Goal: Task Accomplishment & Management: Manage account settings

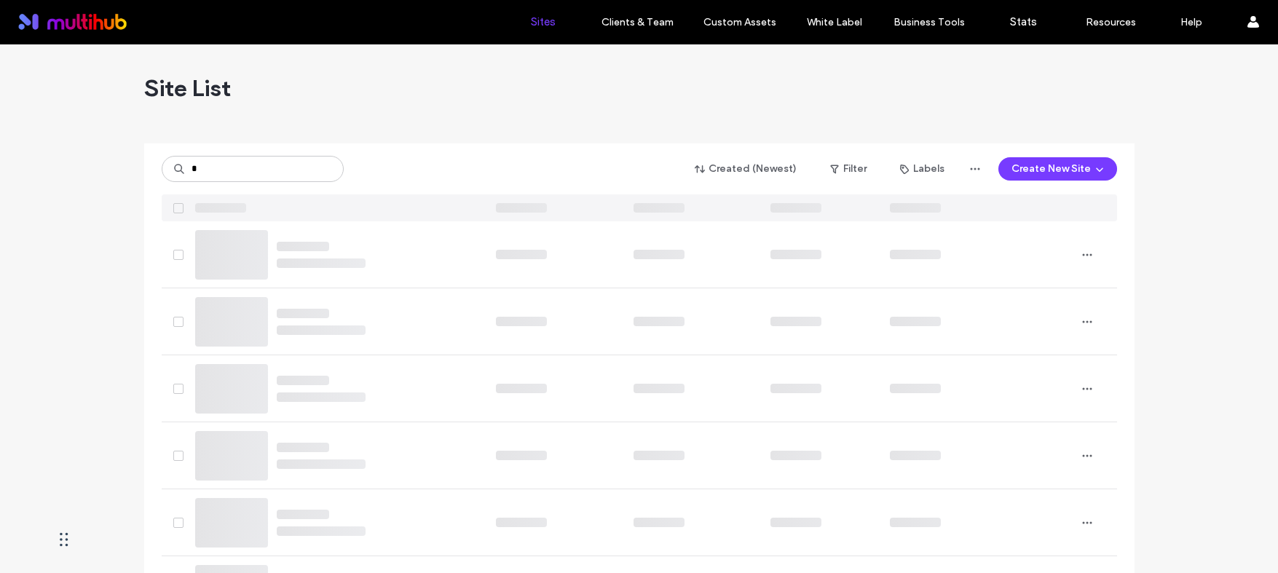
type input "*"
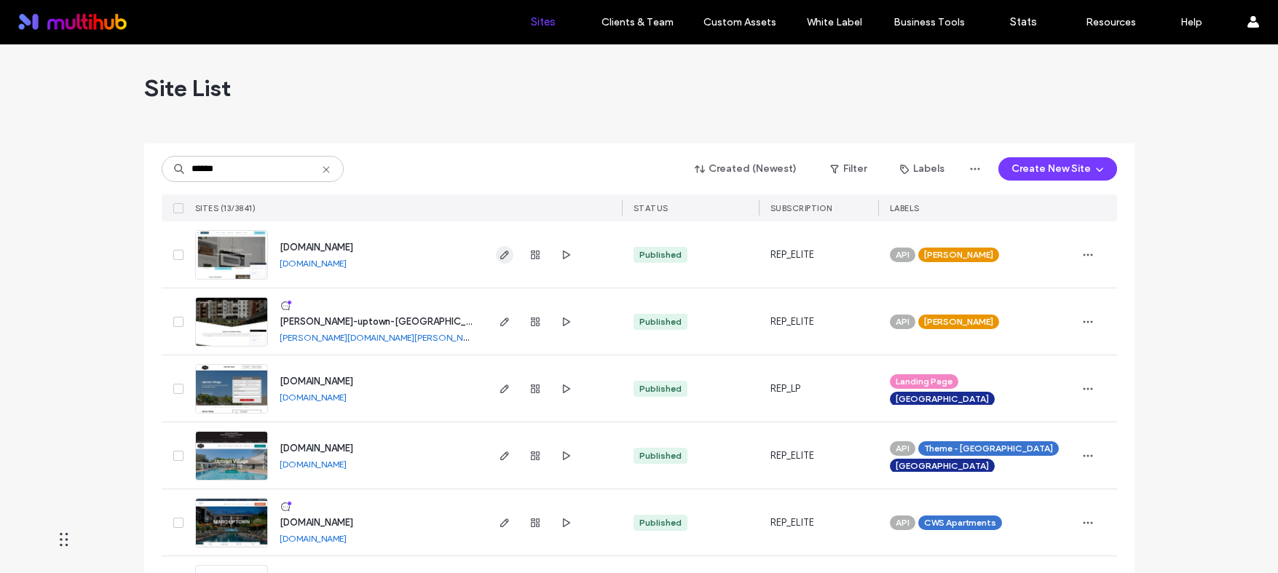
type input "******"
click at [505, 256] on span "button" at bounding box center [504, 254] width 17 height 17
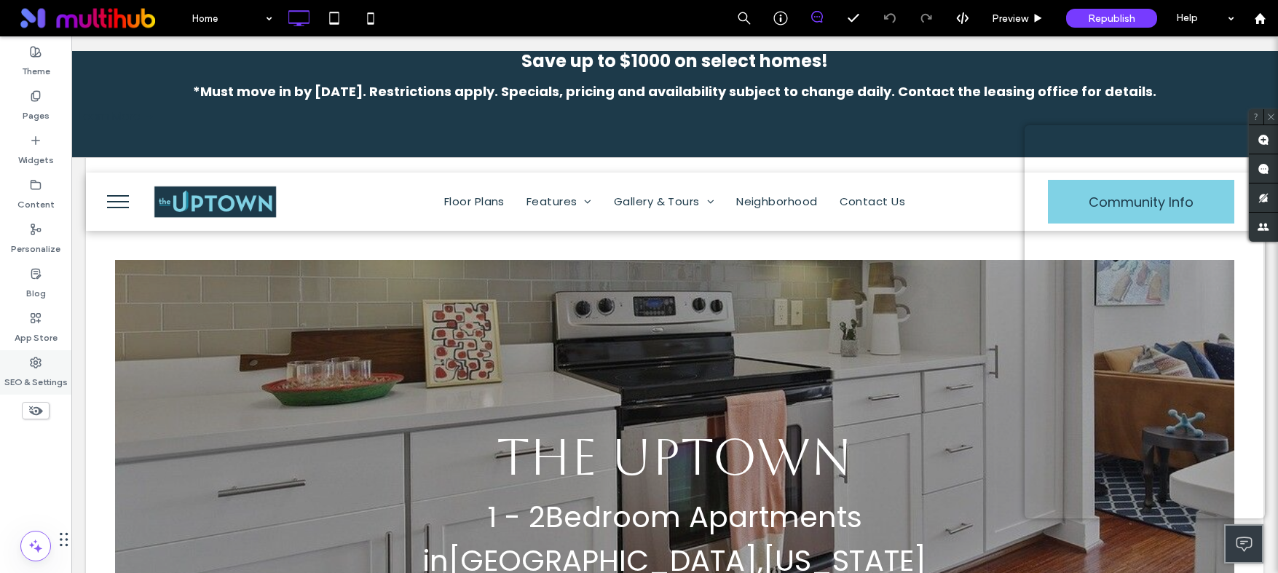
click at [20, 382] on label "SEO & Settings" at bounding box center [35, 378] width 63 height 20
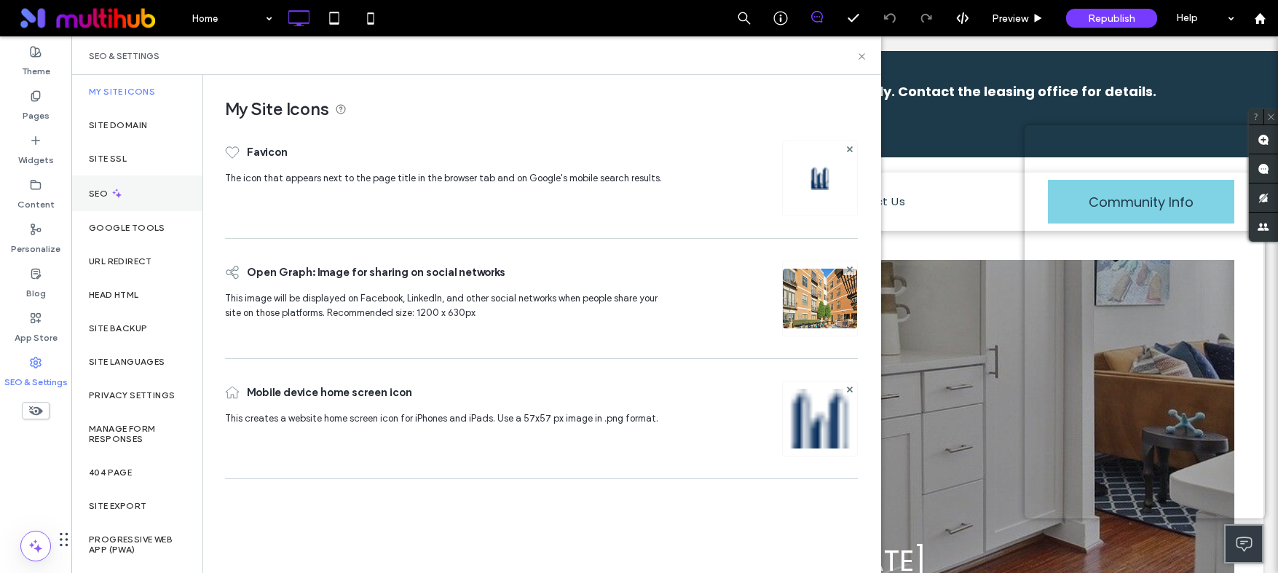
click at [131, 194] on div "SEO" at bounding box center [136, 194] width 131 height 36
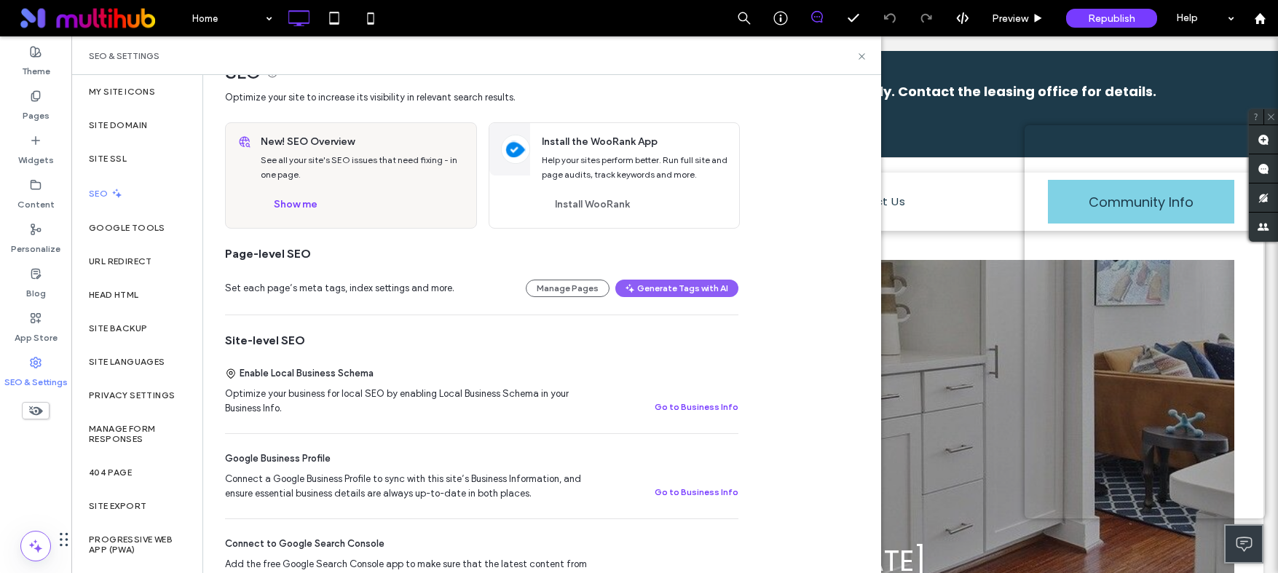
scroll to position [115, 0]
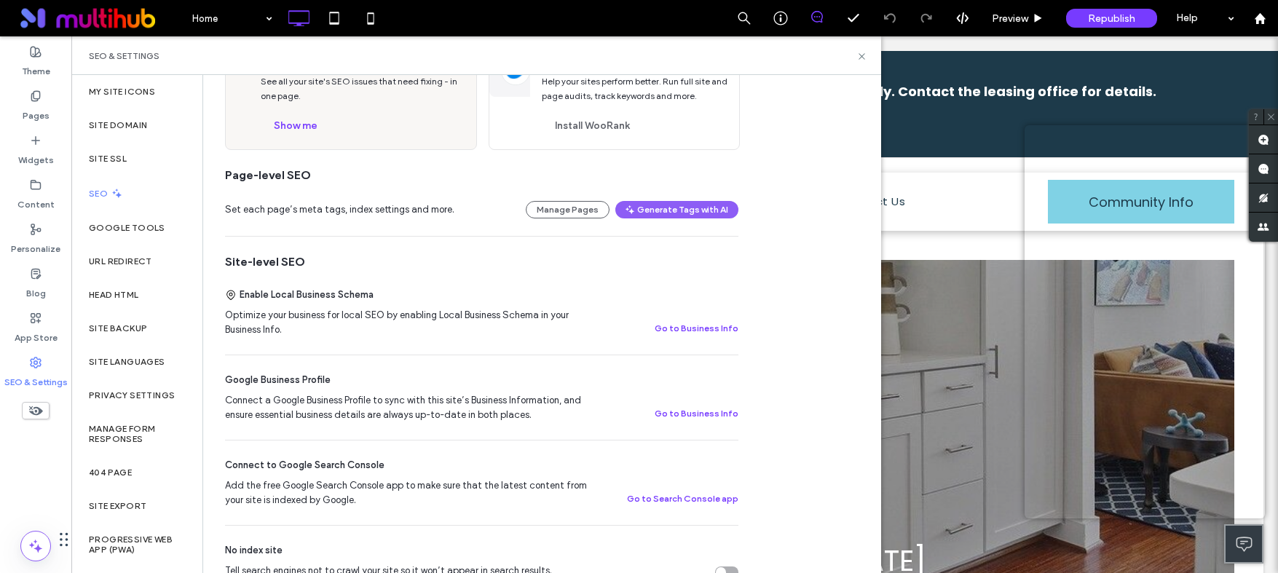
click at [679, 224] on div "Set each page’s meta tags, index settings and more. Manage Pages Generate Tags …" at bounding box center [481, 210] width 513 height 52
click at [677, 213] on button "Generate Tags with AI" at bounding box center [676, 209] width 123 height 17
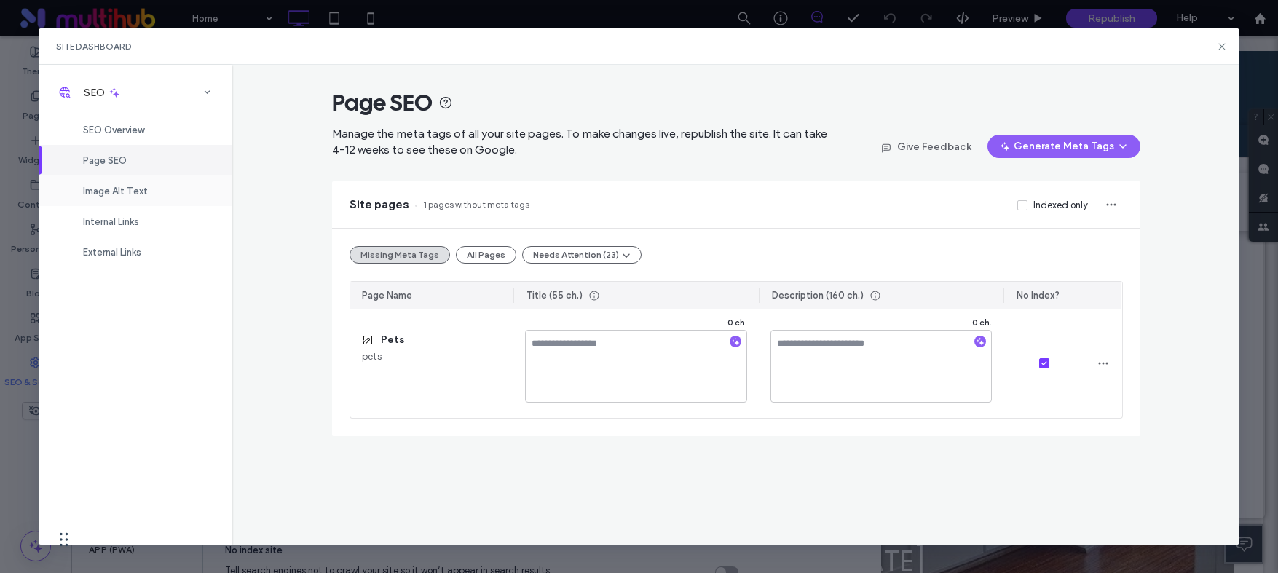
click at [116, 195] on span "Image Alt Text" at bounding box center [115, 191] width 65 height 11
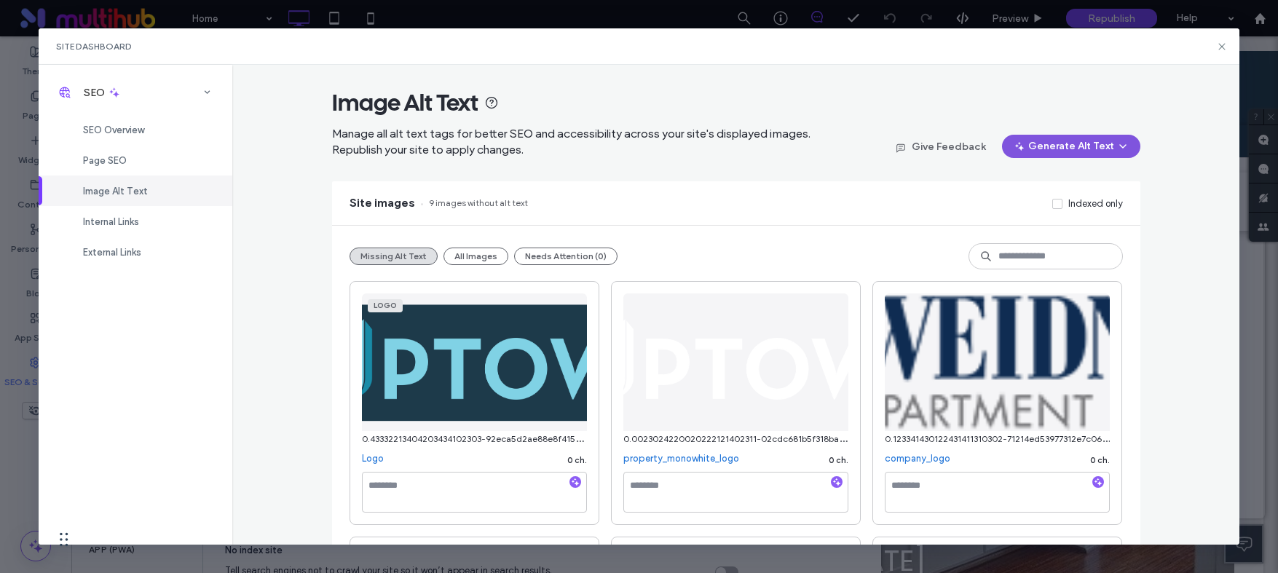
click at [1041, 141] on button "Generate Alt Text" at bounding box center [1071, 146] width 138 height 23
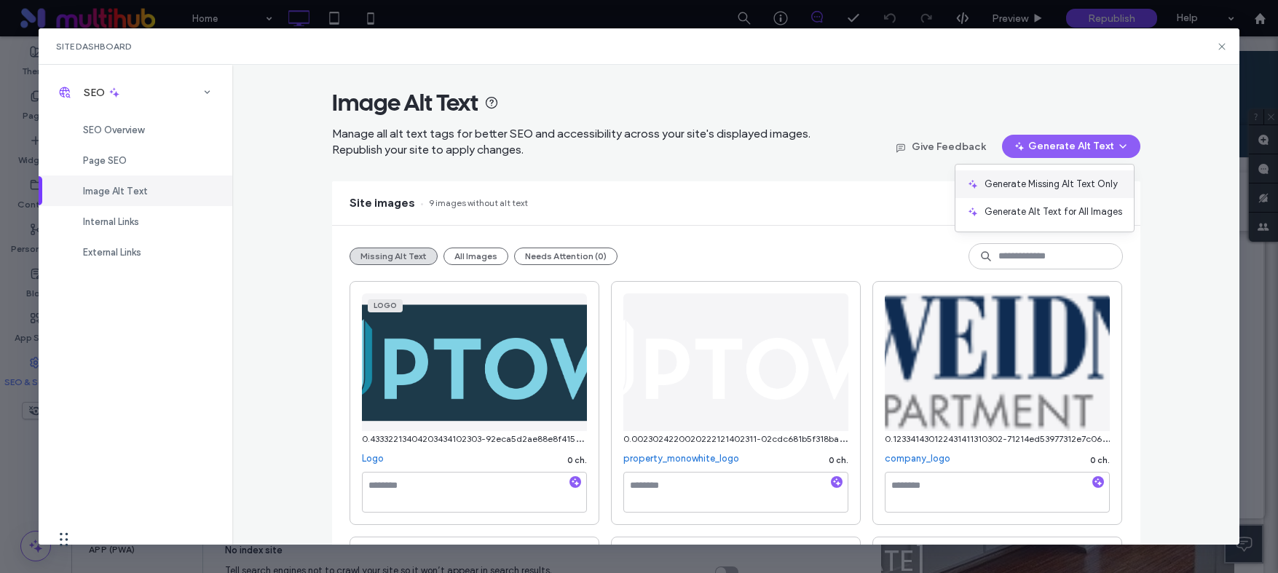
click at [1034, 188] on span "Generate Missing Alt Text Only" at bounding box center [1051, 184] width 133 height 15
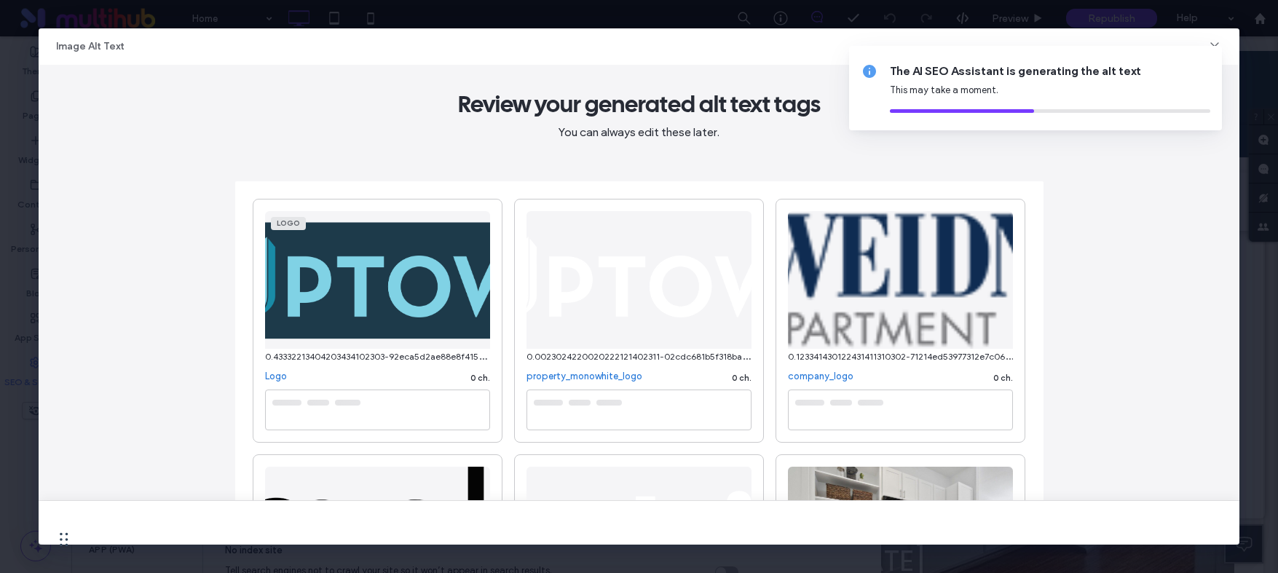
type textarea "**********"
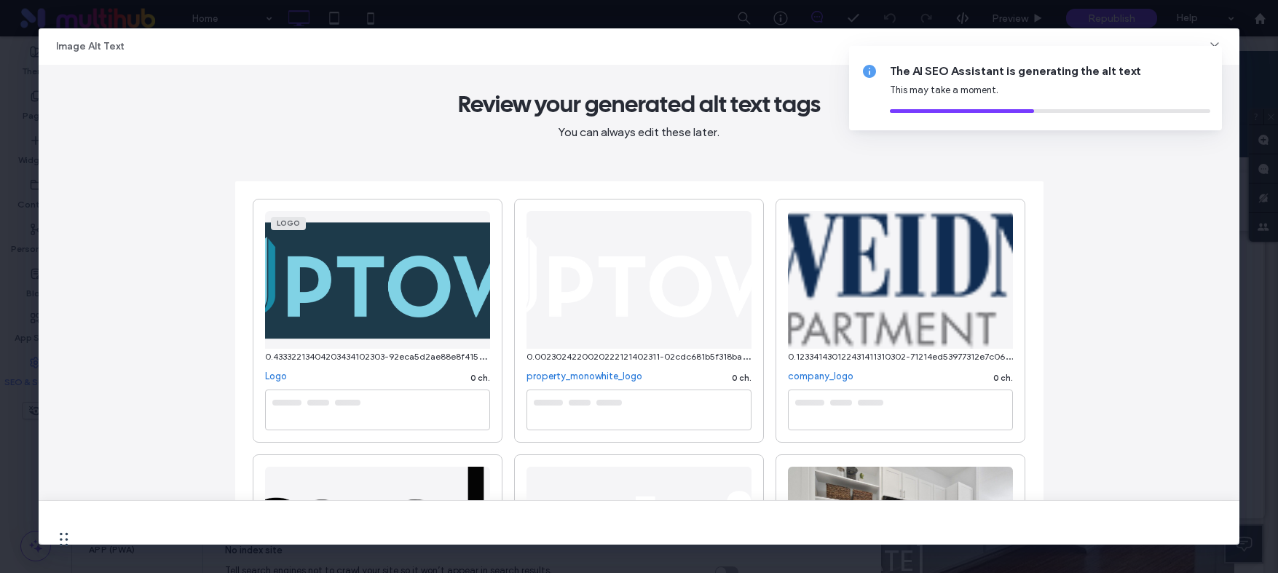
type textarea "**********"
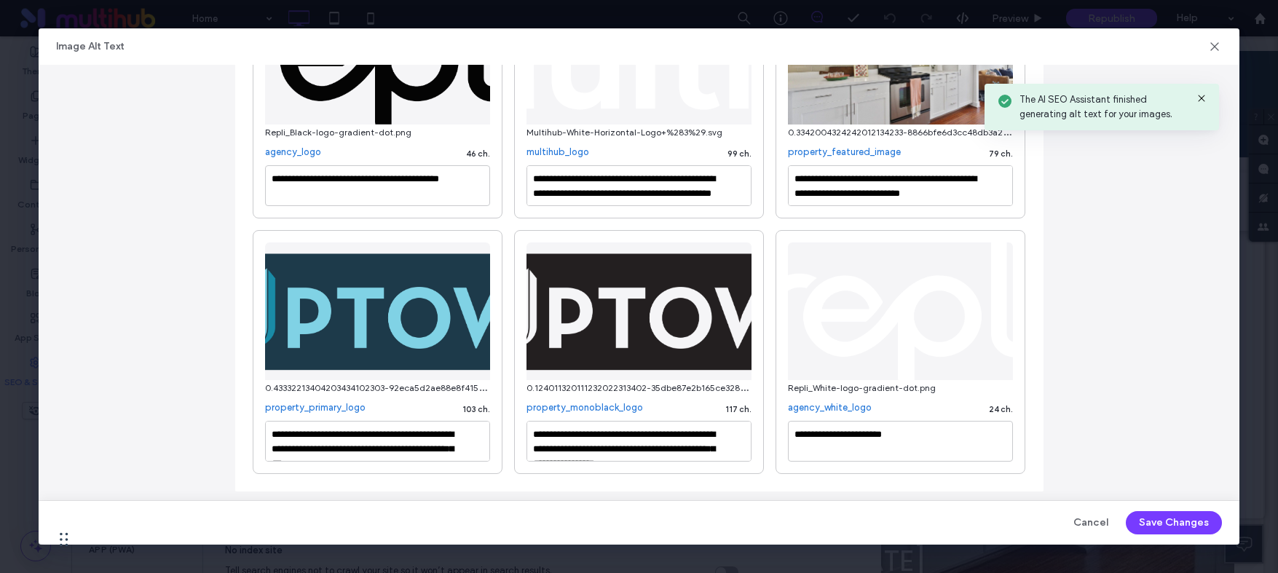
scroll to position [489, 0]
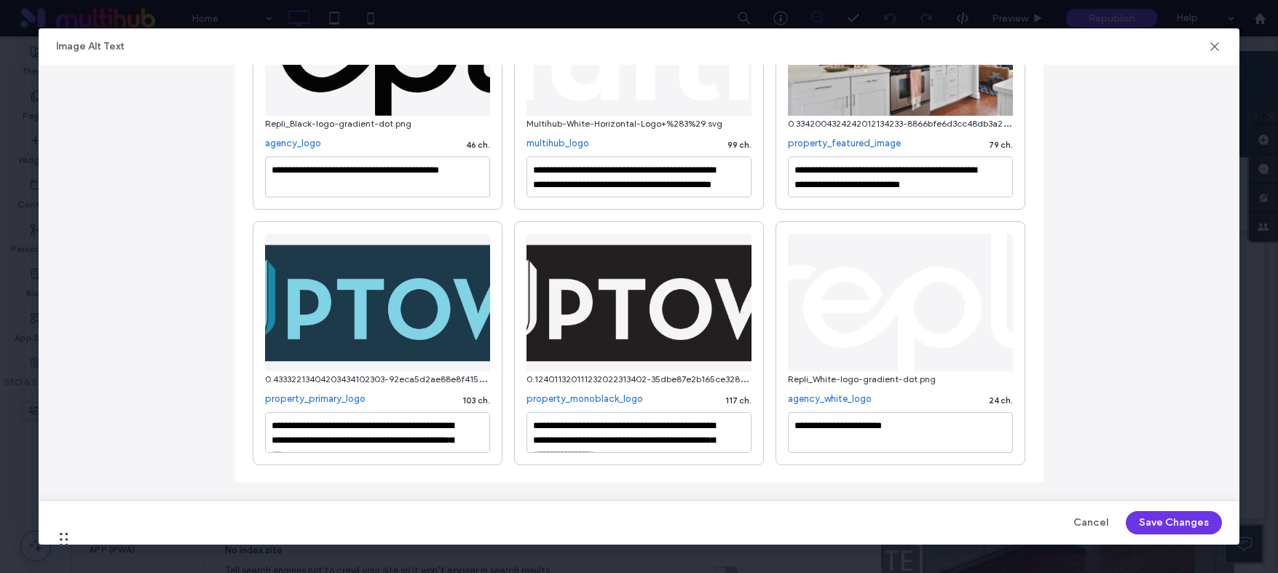
click at [1154, 515] on button "Save Changes" at bounding box center [1174, 522] width 96 height 23
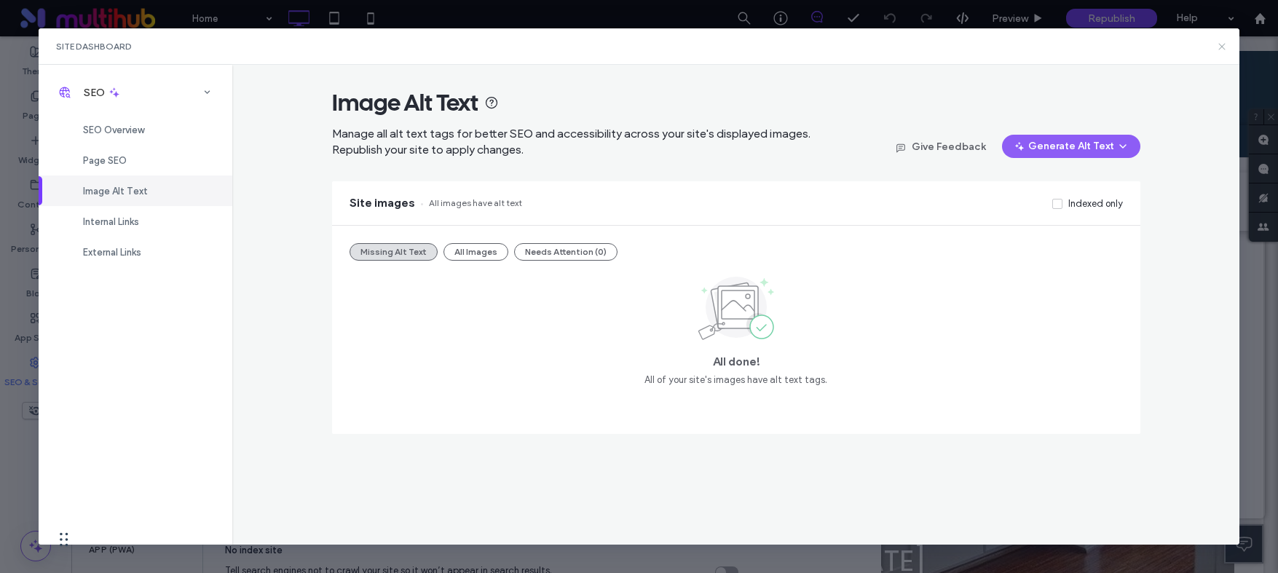
click at [1219, 42] on icon at bounding box center [1222, 47] width 12 height 12
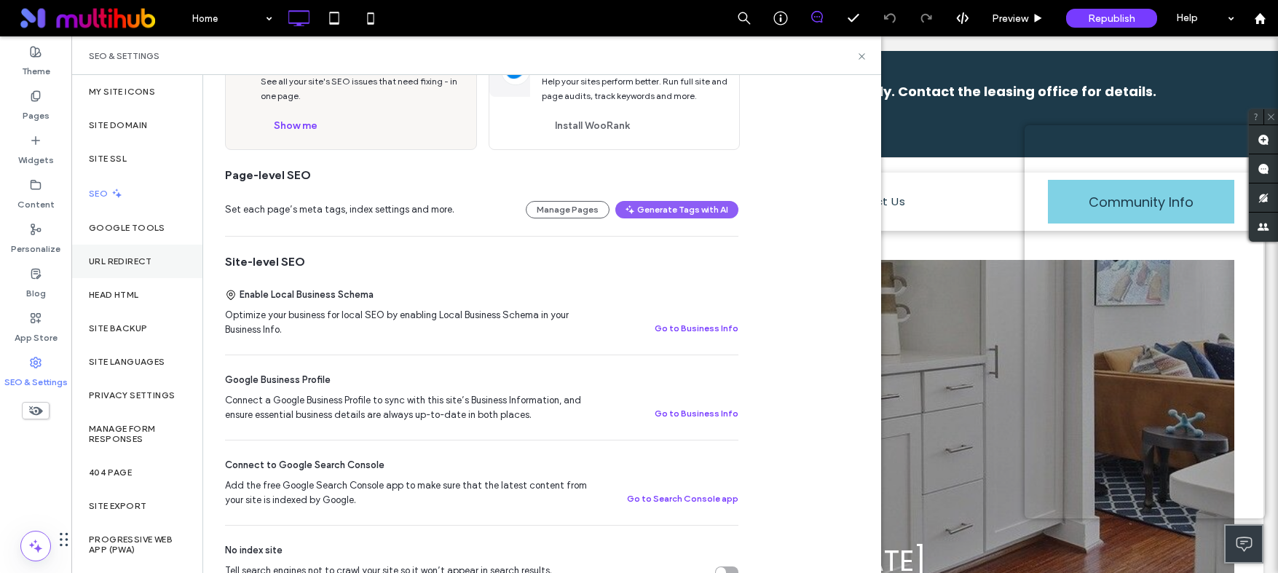
scroll to position [118, 0]
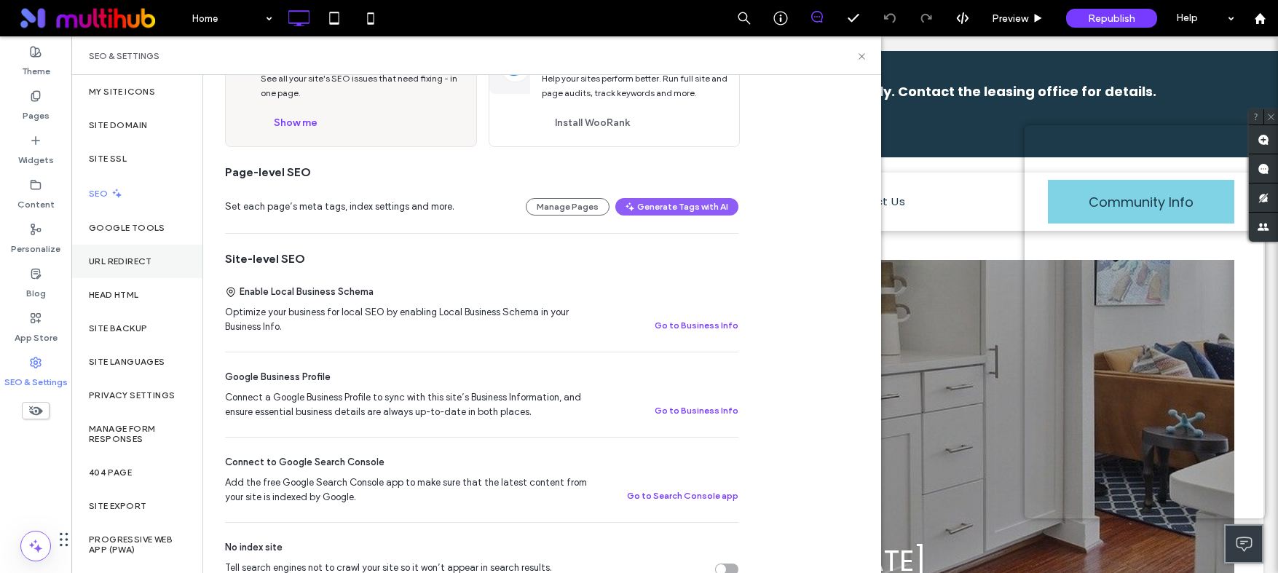
click at [125, 247] on div "URL Redirect" at bounding box center [136, 261] width 131 height 33
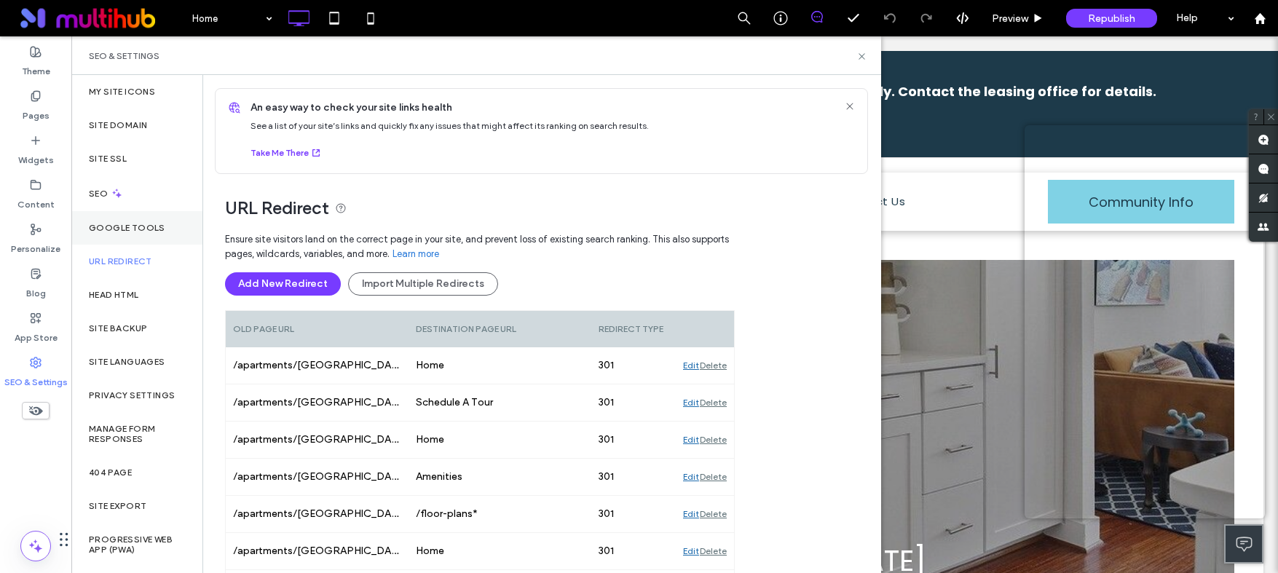
click at [130, 230] on label "Google Tools" at bounding box center [127, 228] width 76 height 10
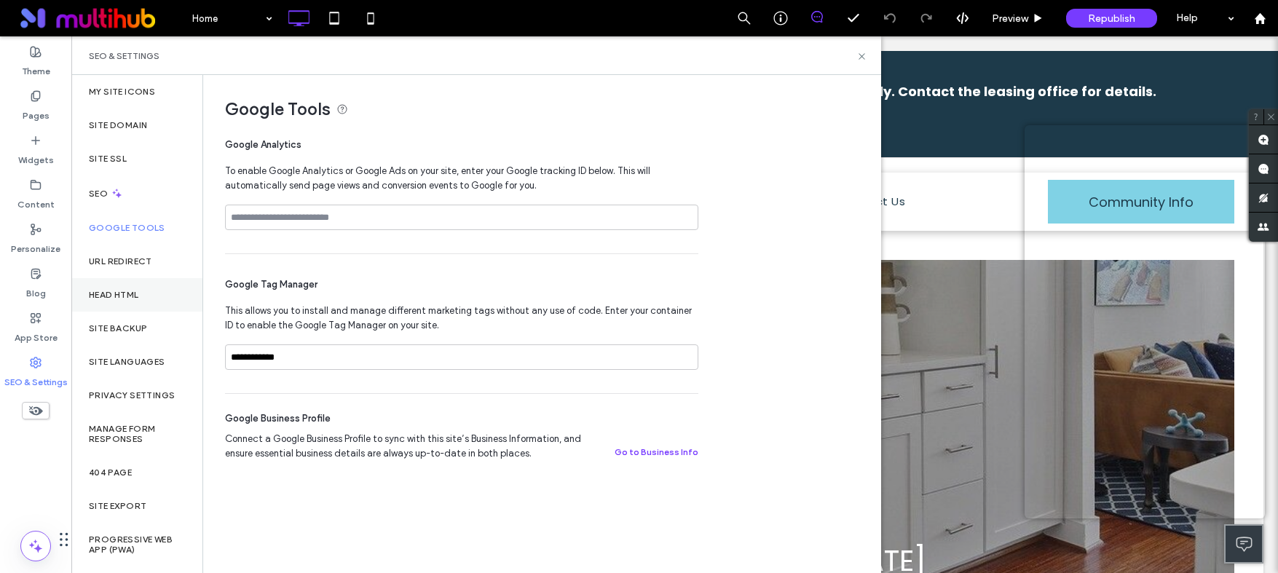
click at [133, 286] on div "Head HTML" at bounding box center [136, 294] width 131 height 33
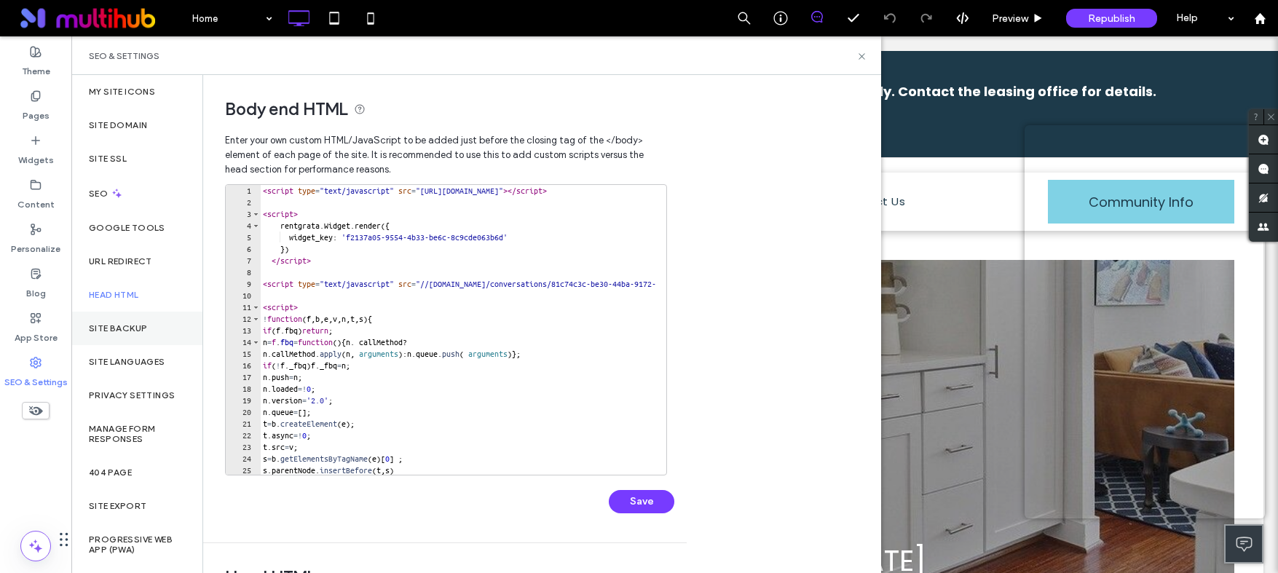
click at [129, 315] on div "Site Backup" at bounding box center [136, 328] width 131 height 33
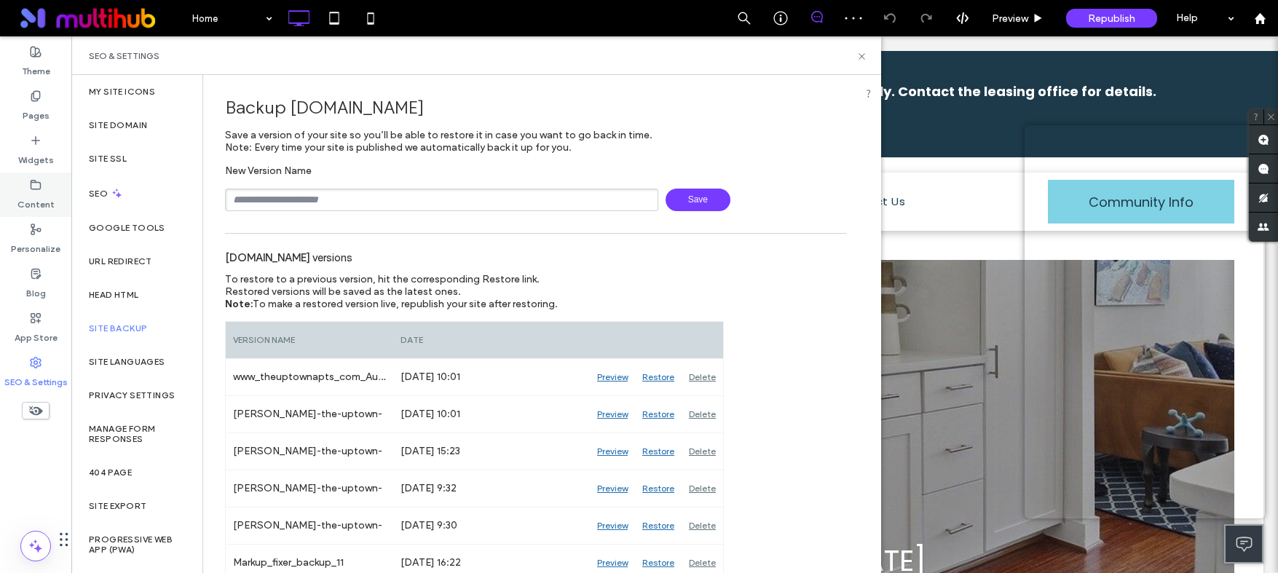
click at [36, 191] on label "Content" at bounding box center [35, 201] width 37 height 20
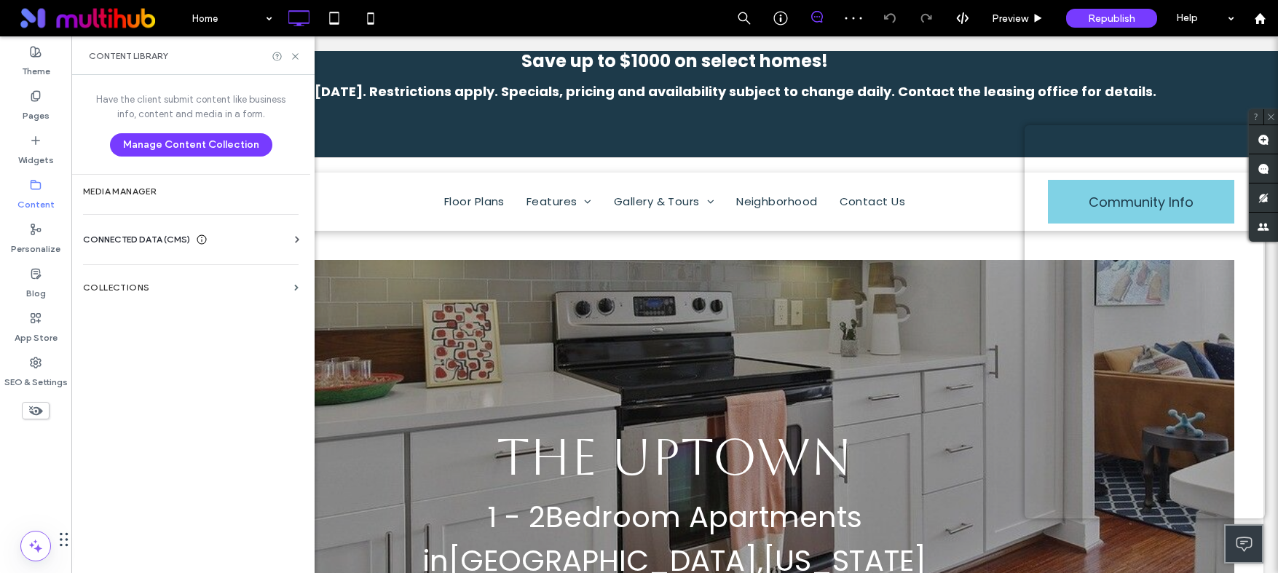
click at [163, 295] on div "Head HTML" at bounding box center [136, 294] width 131 height 33
click at [240, 298] on section "Collections" at bounding box center [190, 287] width 239 height 33
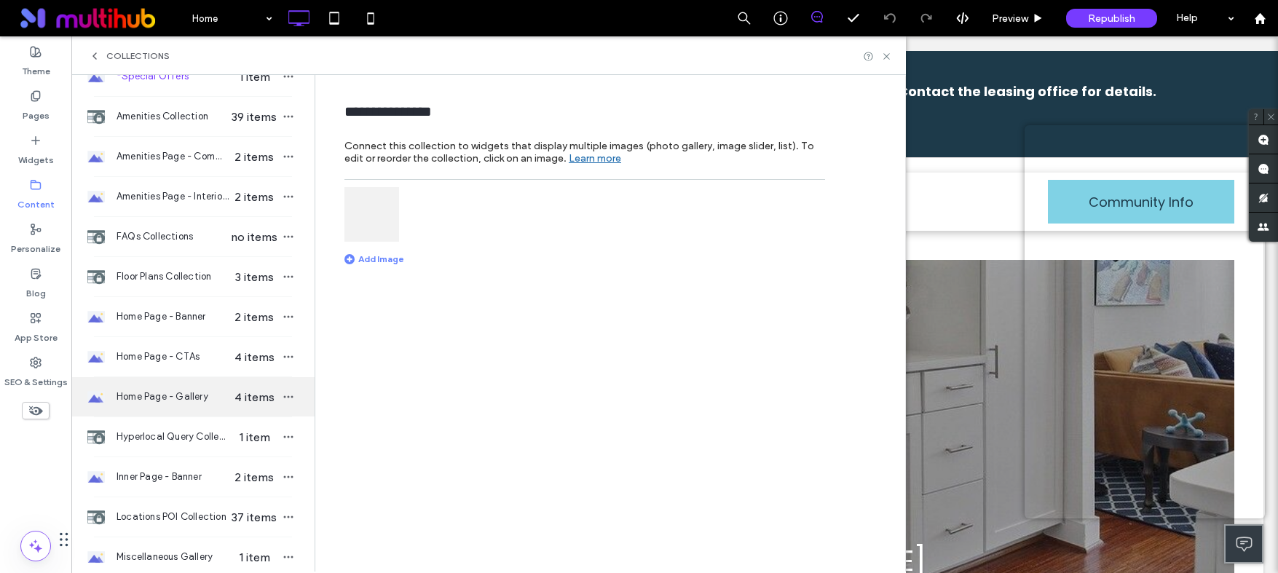
scroll to position [91, 0]
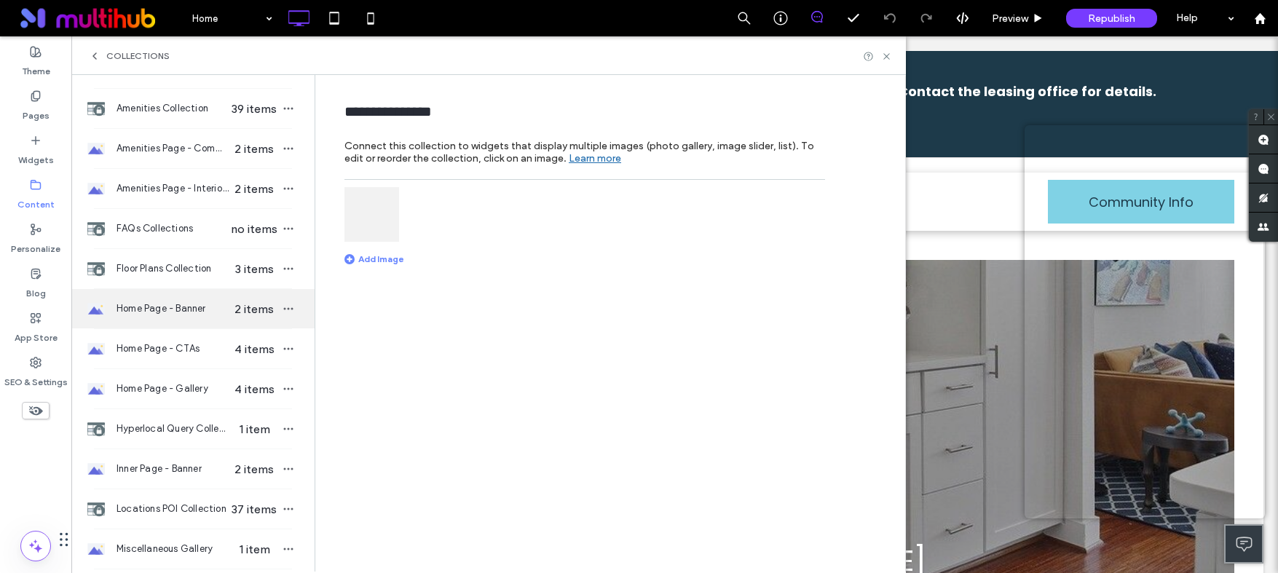
click at [189, 310] on span "Home Page - Banner" at bounding box center [173, 308] width 112 height 15
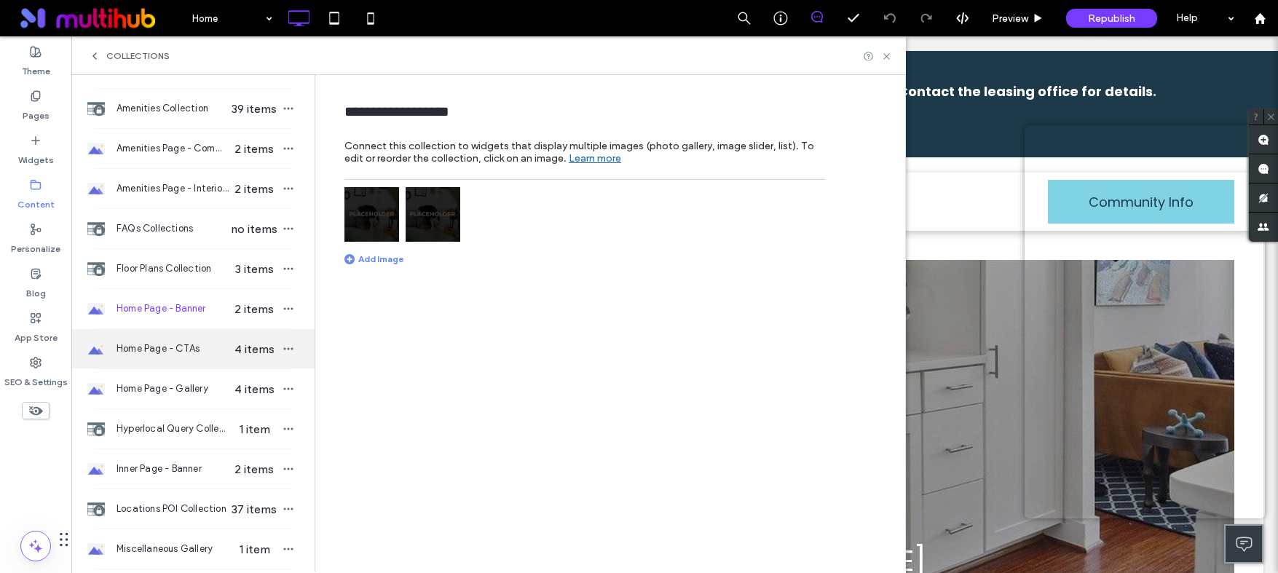
click at [175, 362] on div "Home Page - CTAs 4 items" at bounding box center [192, 348] width 243 height 39
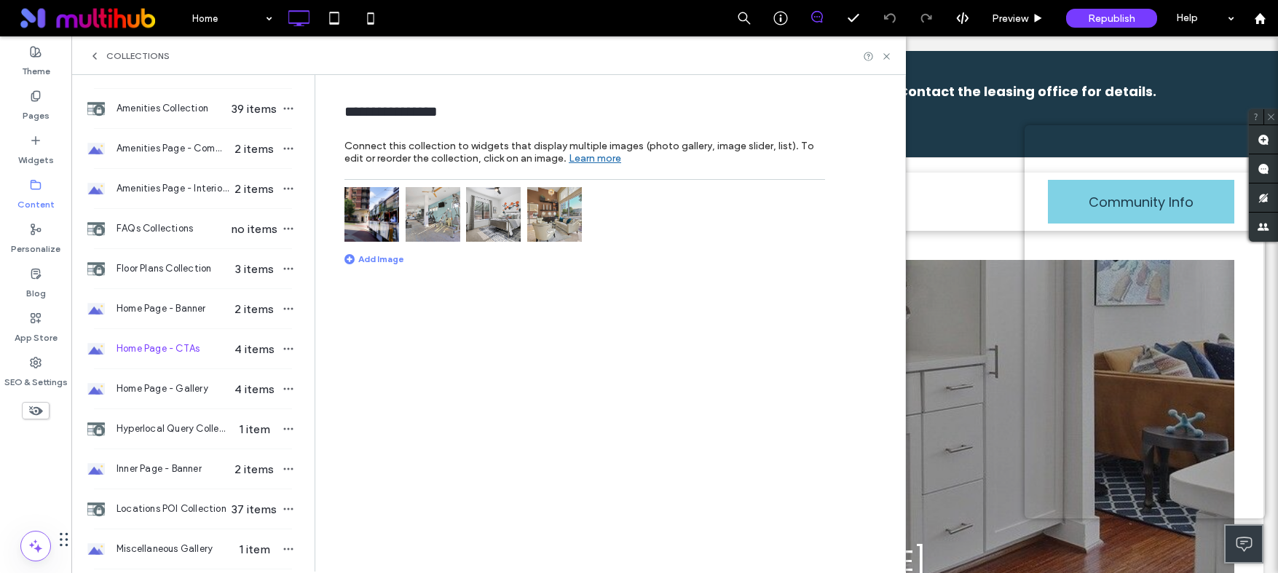
click at [371, 219] on img at bounding box center [371, 214] width 55 height 55
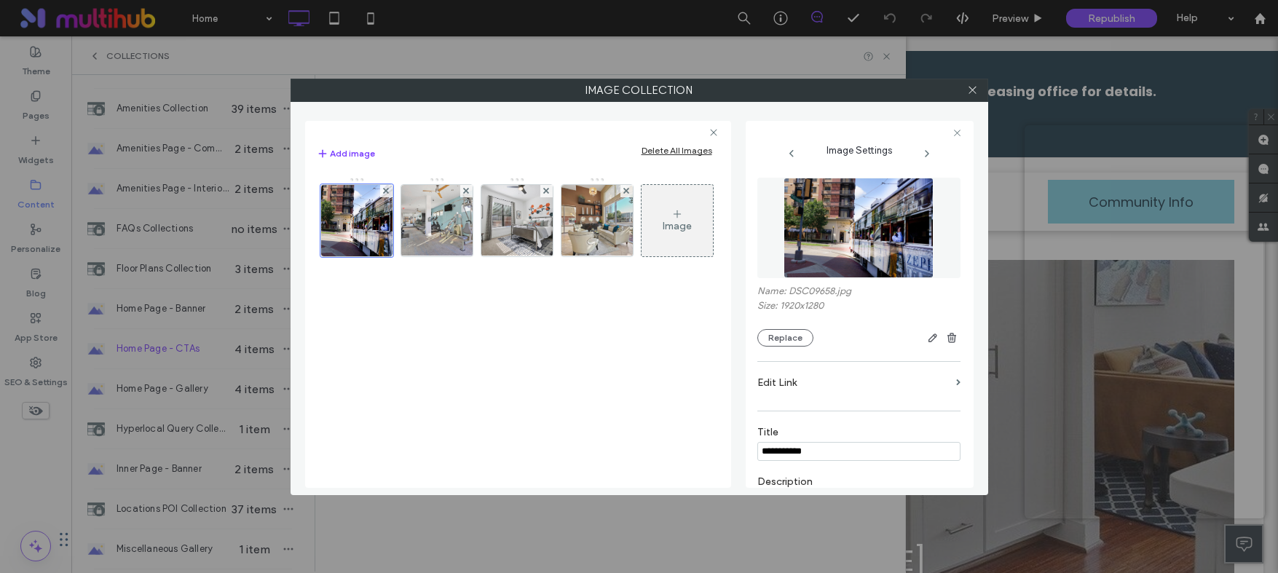
scroll to position [287, 0]
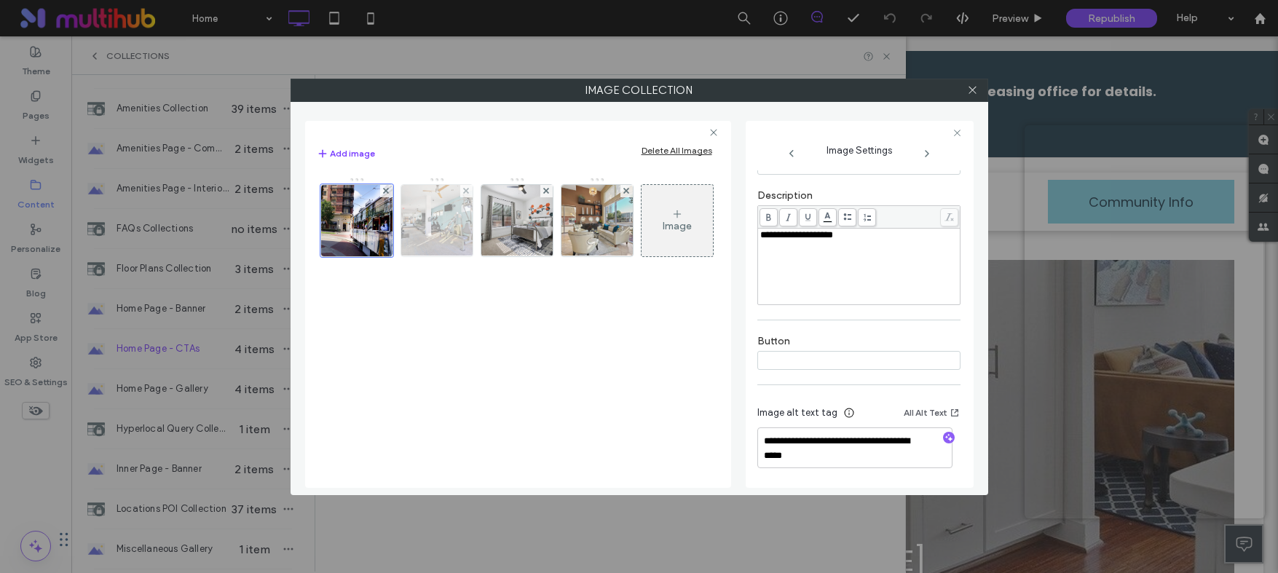
click at [433, 254] on img at bounding box center [436, 220] width 107 height 71
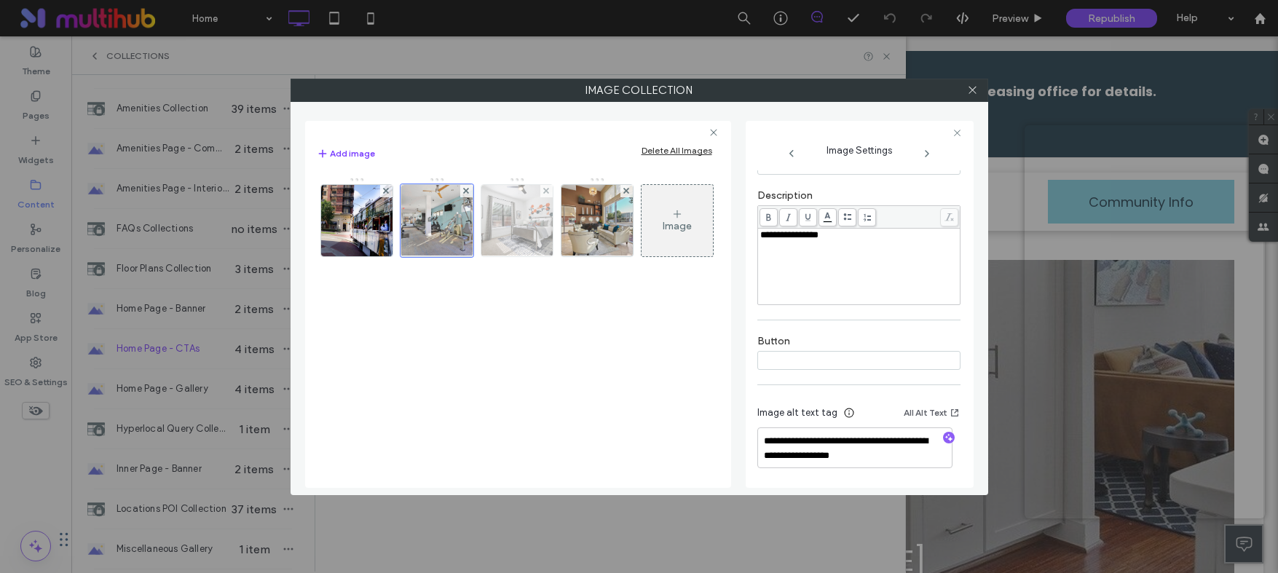
scroll to position [272, 0]
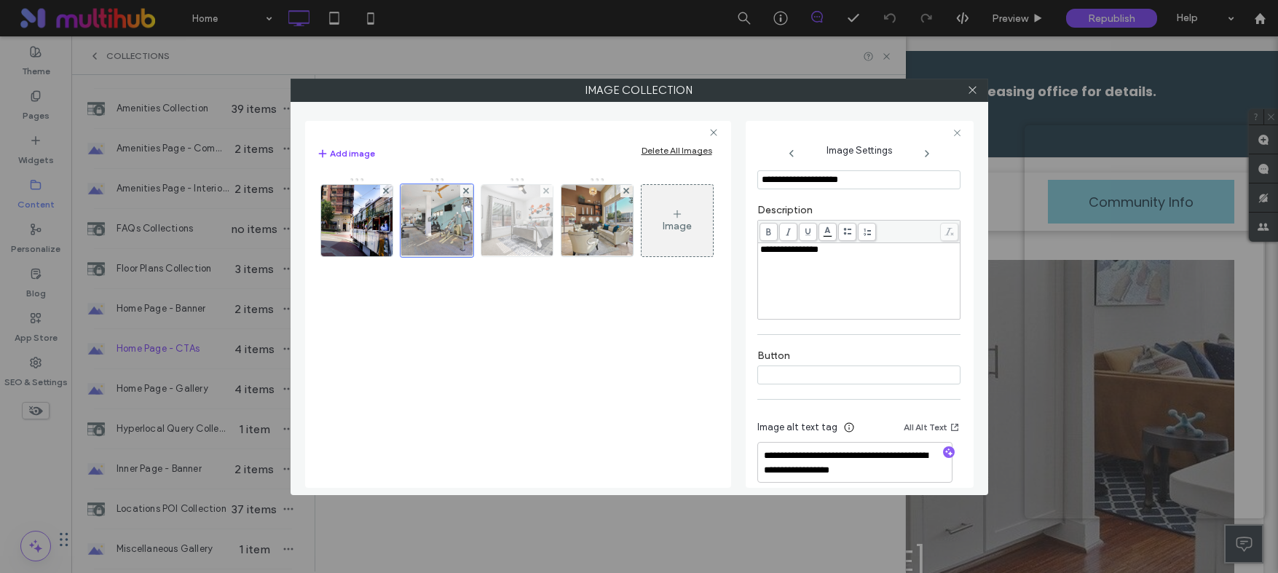
click at [502, 248] on img at bounding box center [516, 220] width 107 height 71
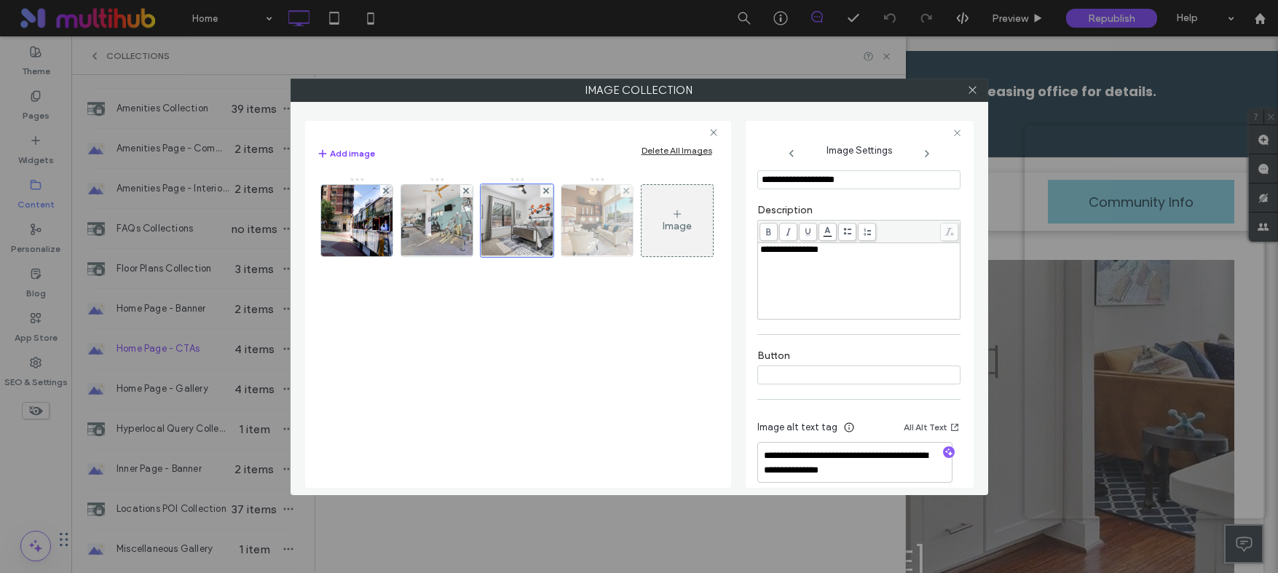
click at [584, 248] on img at bounding box center [596, 220] width 107 height 71
click at [971, 92] on icon at bounding box center [972, 89] width 11 height 11
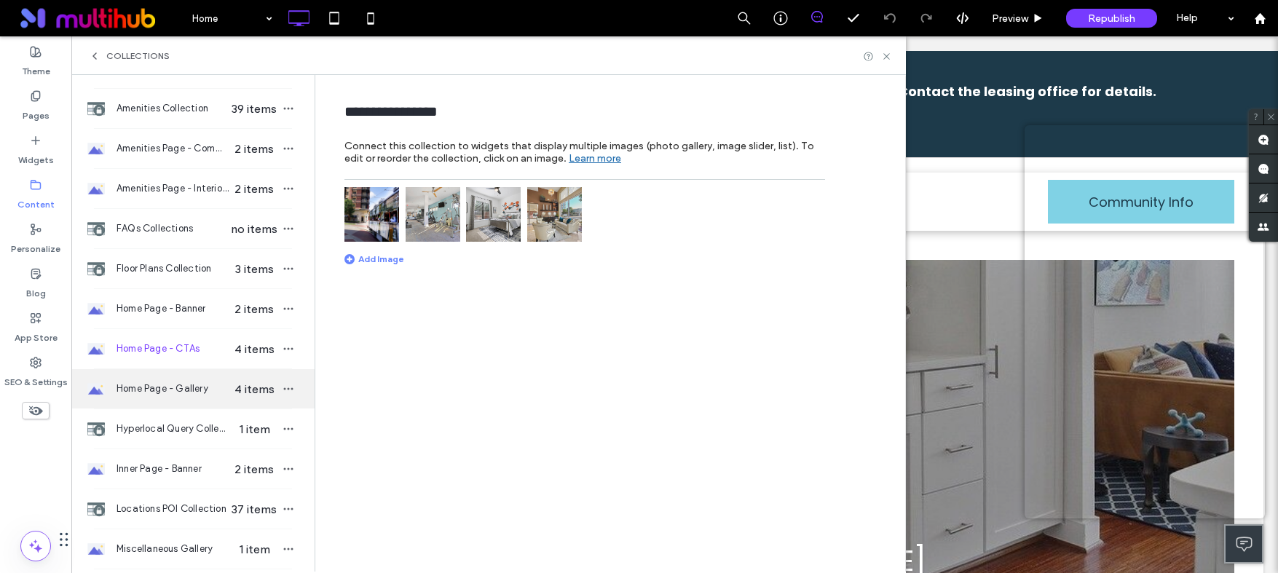
click at [138, 396] on div "Home Page - Gallery 4 items" at bounding box center [192, 388] width 243 height 39
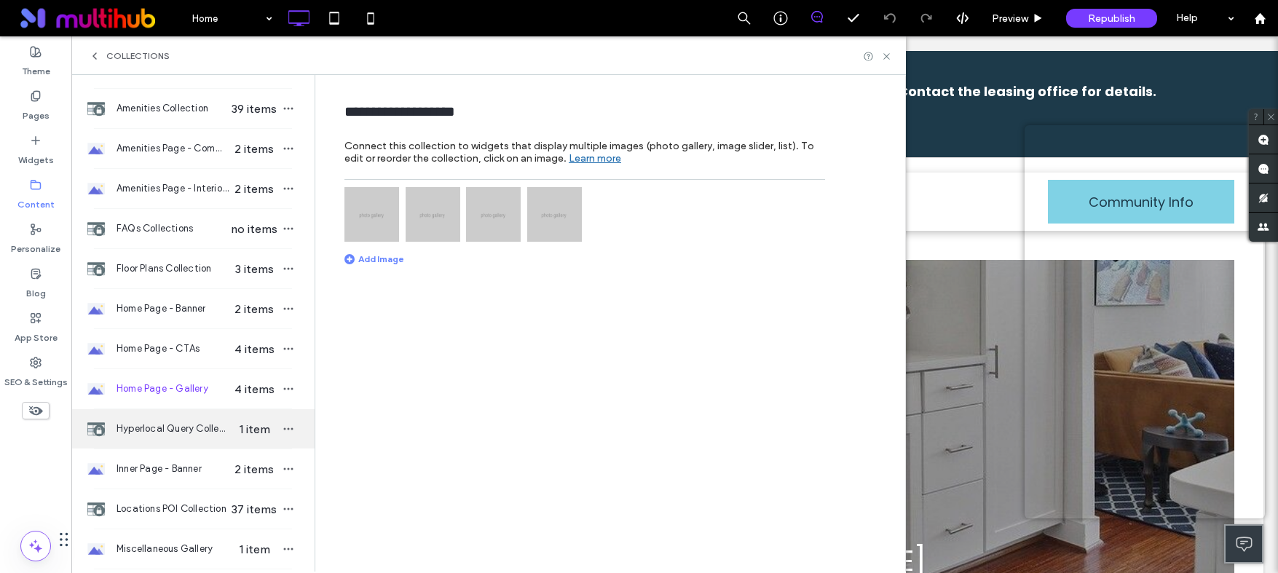
click at [165, 433] on span "Hyperlocal Query Collection" at bounding box center [173, 429] width 112 height 15
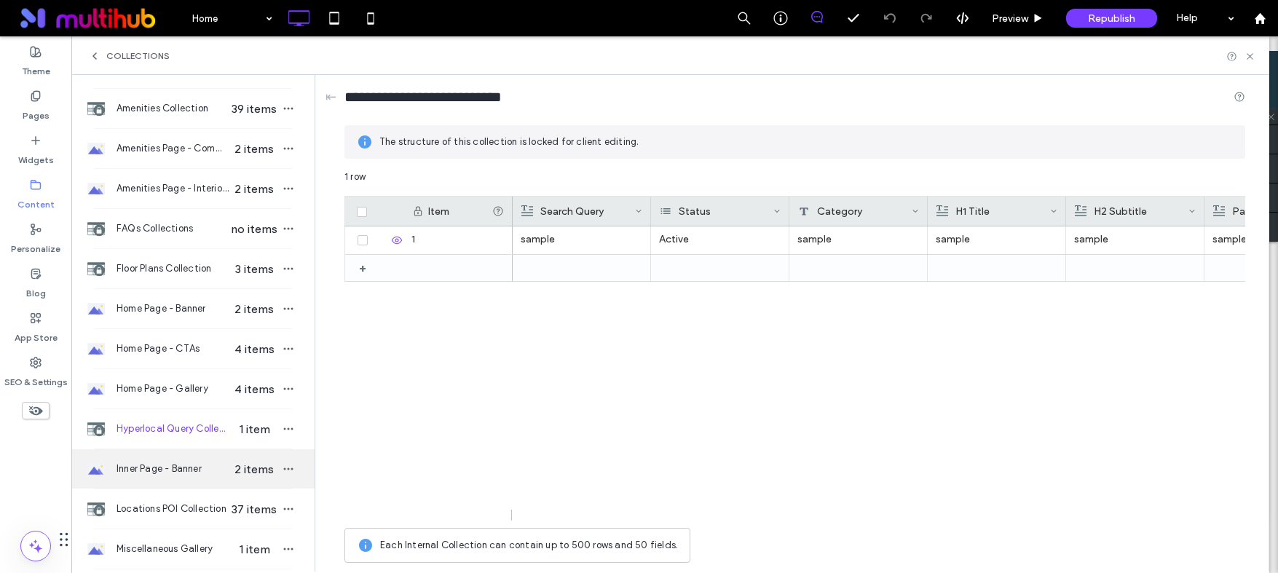
click at [157, 470] on span "Inner Page - Banner" at bounding box center [173, 469] width 112 height 15
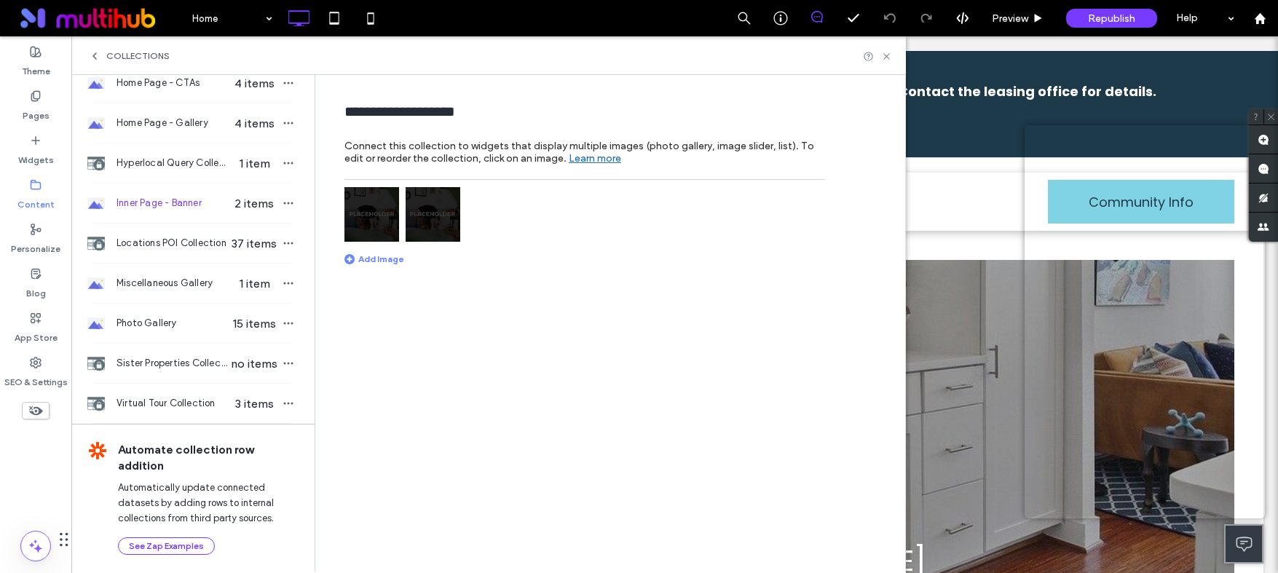
scroll to position [359, 0]
click at [189, 281] on span "Miscellaneous Gallery" at bounding box center [173, 281] width 112 height 15
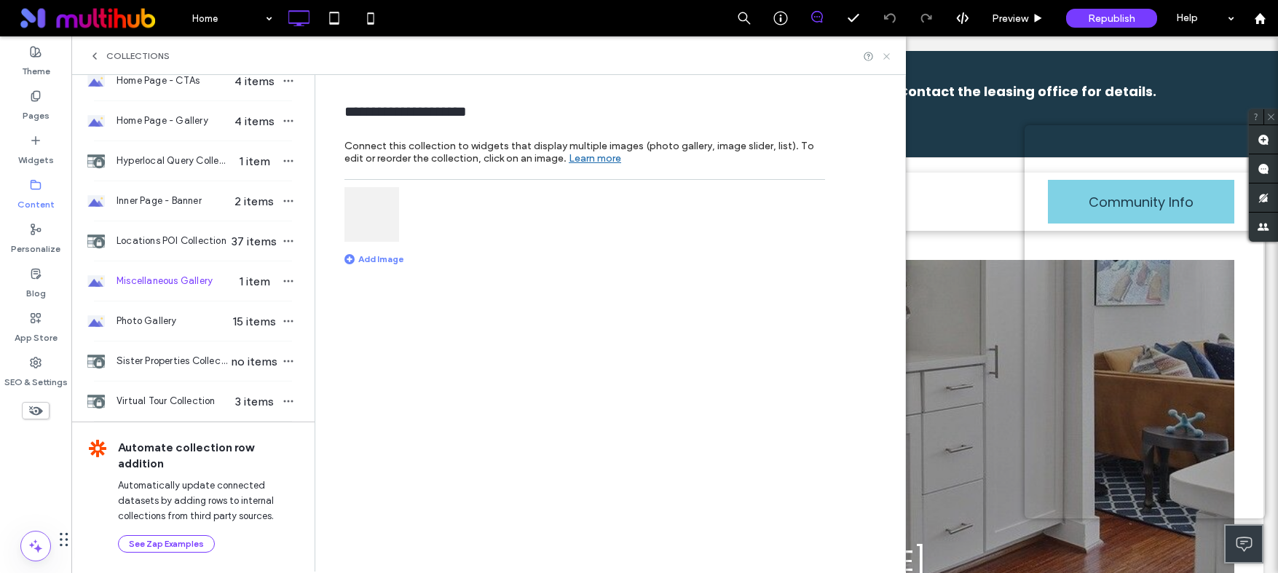
click at [886, 60] on icon at bounding box center [886, 56] width 11 height 11
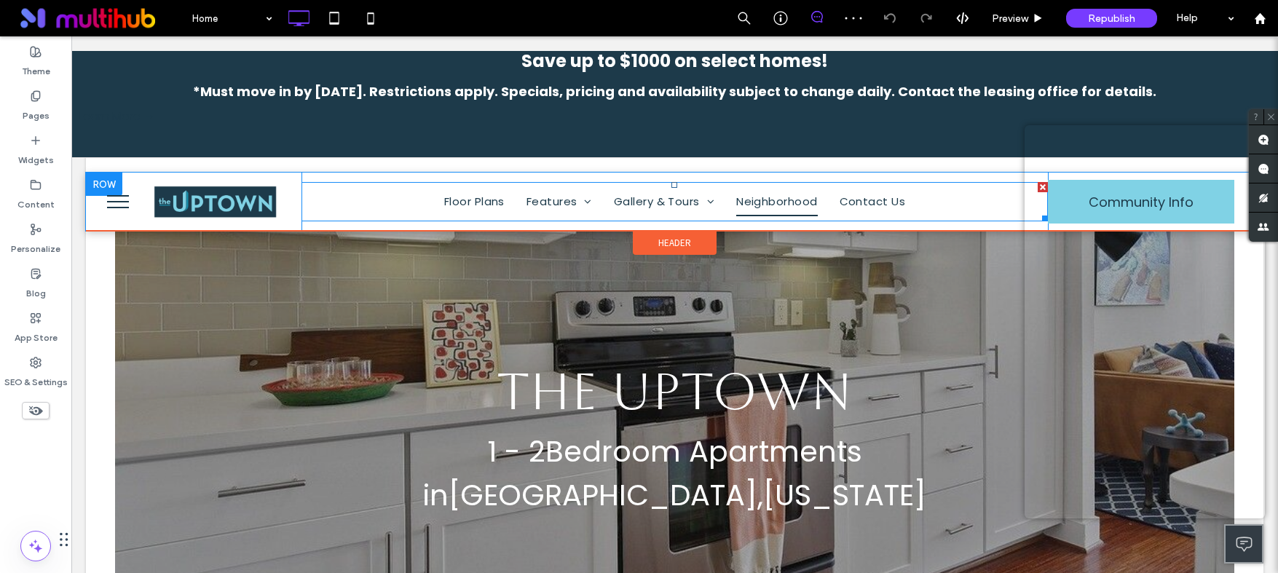
scroll to position [0, 0]
